Goal: Find contact information: Find contact information

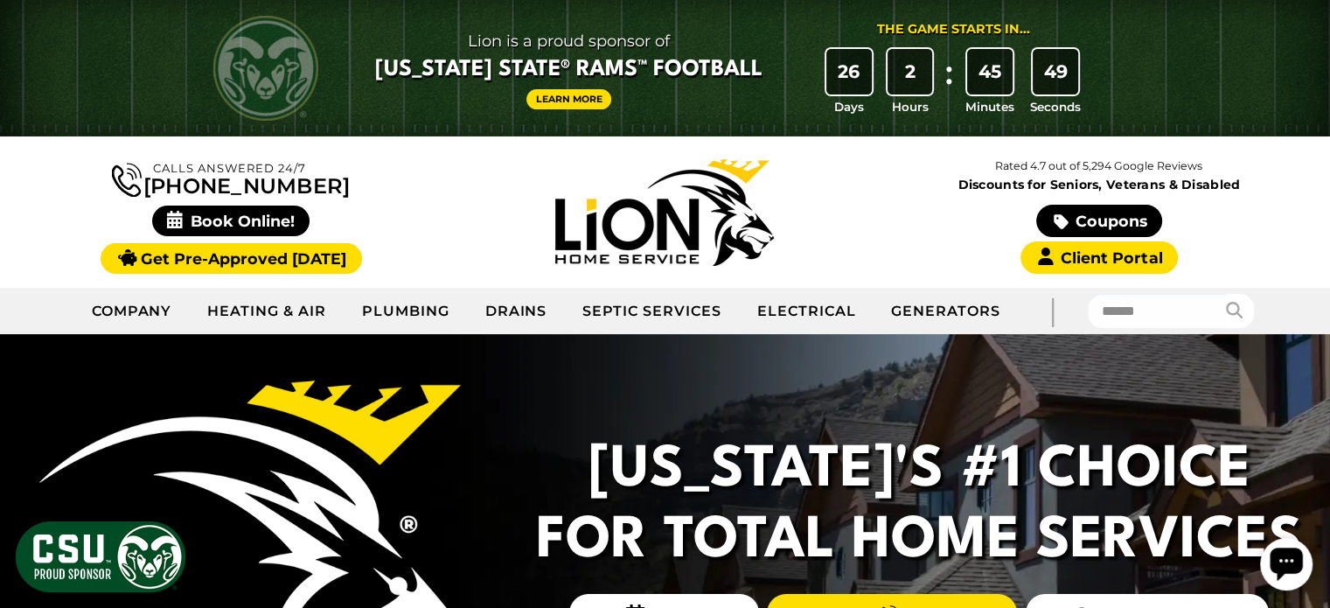
drag, startPoint x: 338, startPoint y: 181, endPoint x: 171, endPoint y: 178, distance: 166.2
click at [171, 178] on div "Calls Answered 24/7 [PHONE_NUMBER]" at bounding box center [231, 212] width 434 height 116
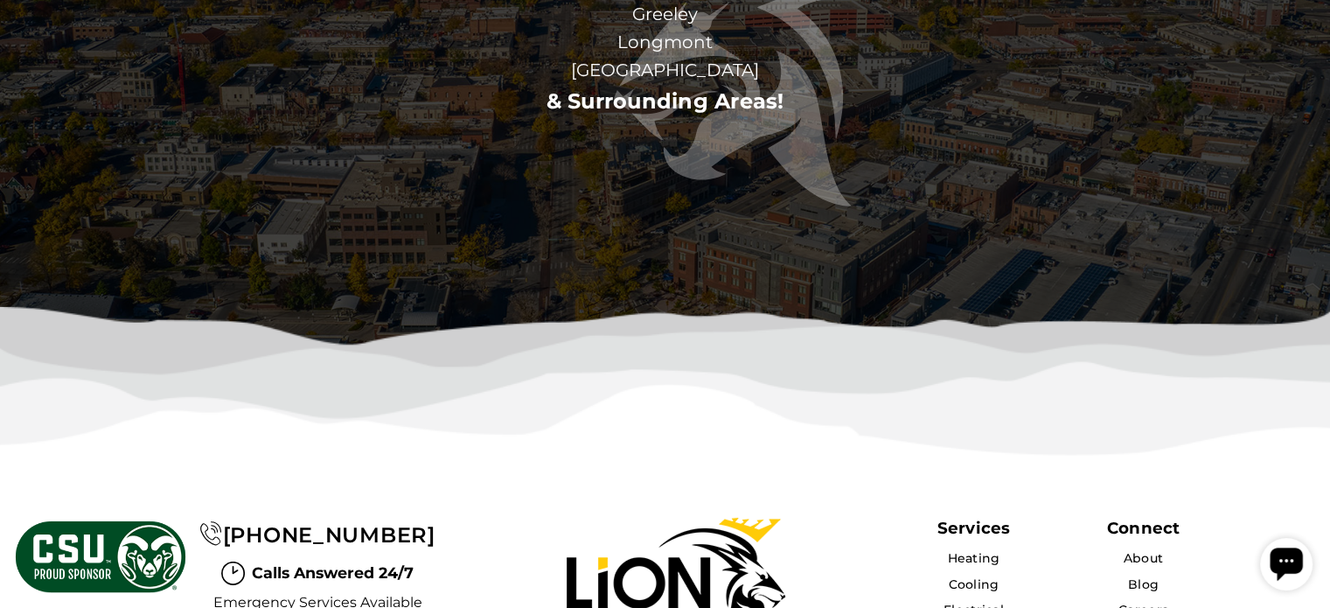
scroll to position [5588, 0]
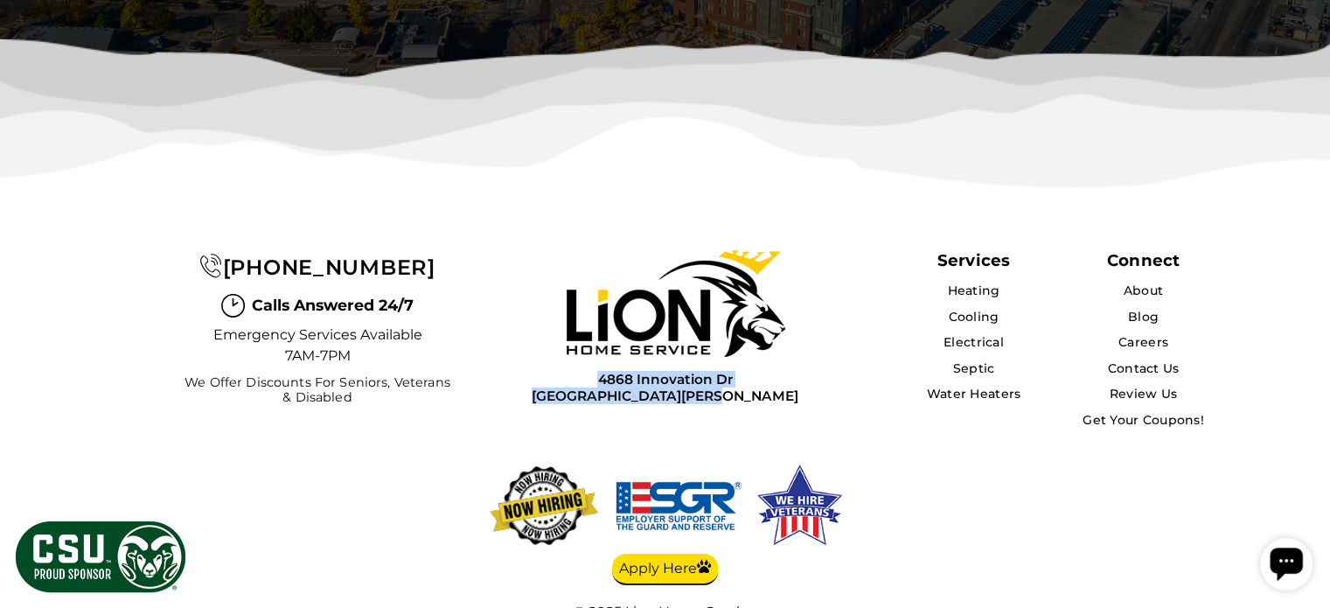
drag, startPoint x: 584, startPoint y: 307, endPoint x: 742, endPoint y: 319, distance: 157.9
click at [742, 367] on div "[STREET_ADDRESS][PERSON_NAME]" at bounding box center [664, 386] width 367 height 38
click at [626, 281] on img at bounding box center [676, 303] width 219 height 107
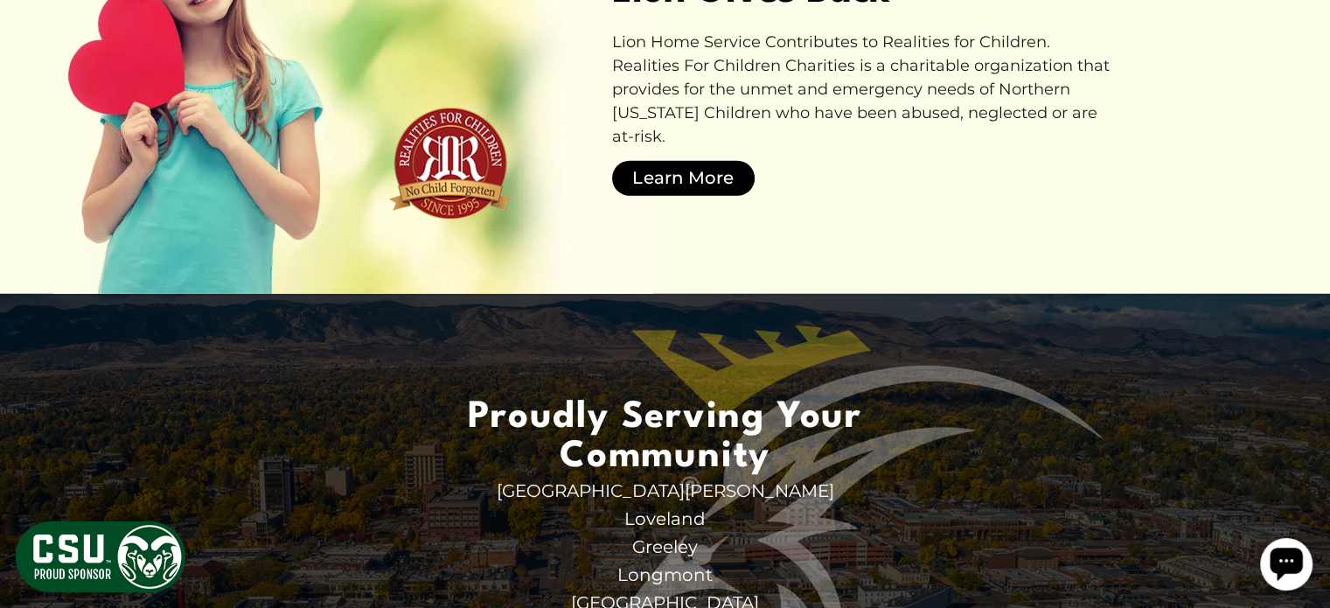
scroll to position [5588, 0]
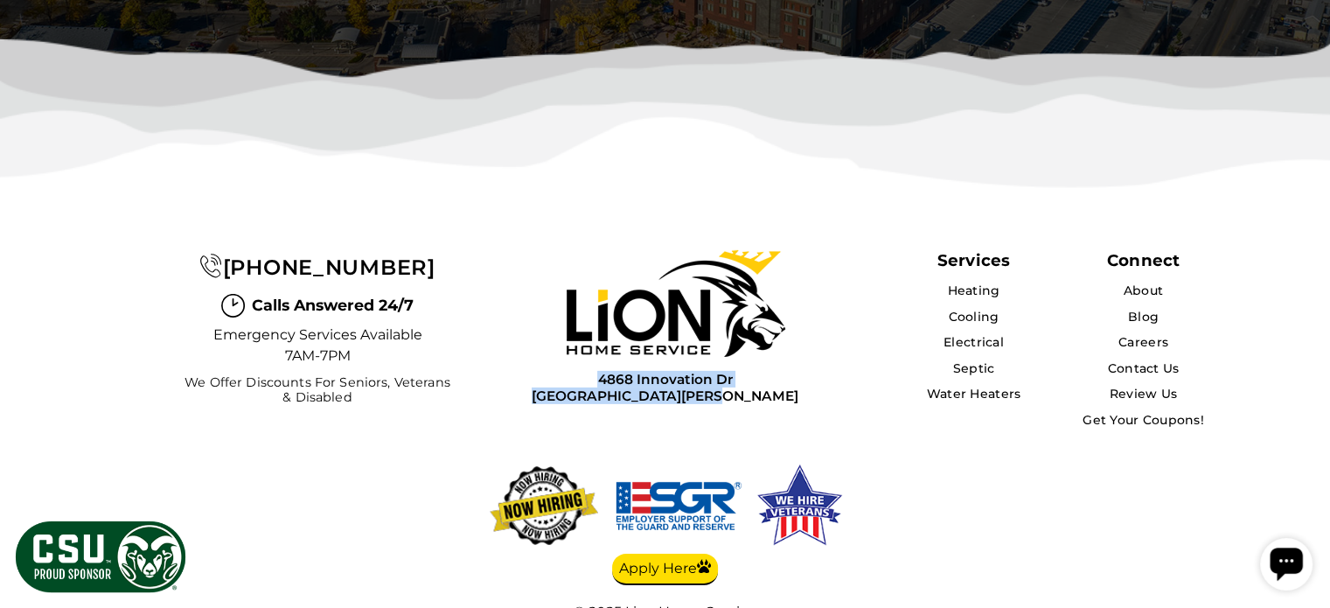
drag, startPoint x: 749, startPoint y: 318, endPoint x: 585, endPoint y: 316, distance: 164.4
click at [585, 367] on div "[STREET_ADDRESS][PERSON_NAME]" at bounding box center [664, 386] width 367 height 38
copy div "[STREET_ADDRESS][PERSON_NAME]"
